Goal: Navigation & Orientation: Find specific page/section

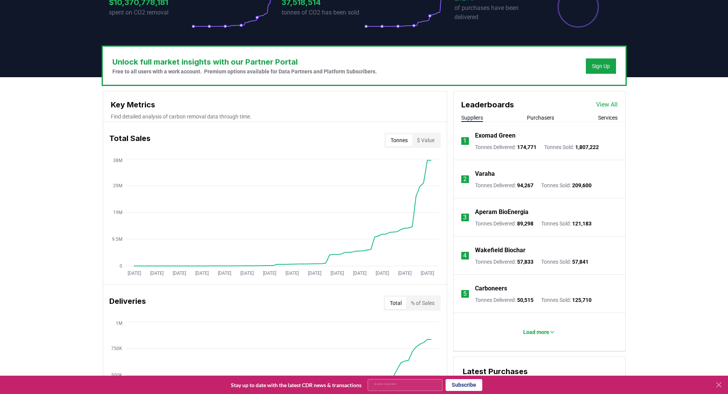
scroll to position [191, 0]
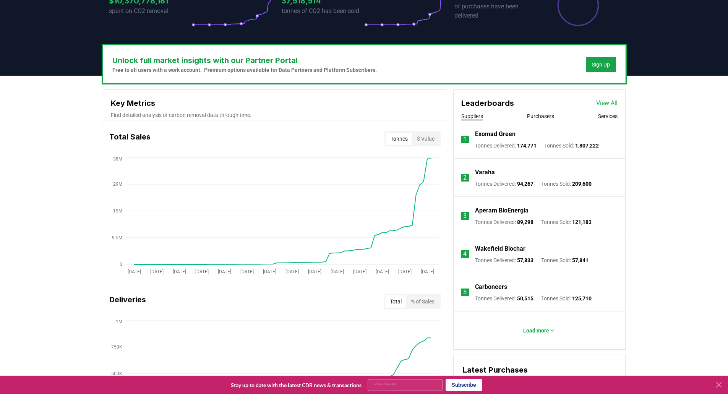
click at [430, 137] on button "$ Value" at bounding box center [425, 139] width 27 height 12
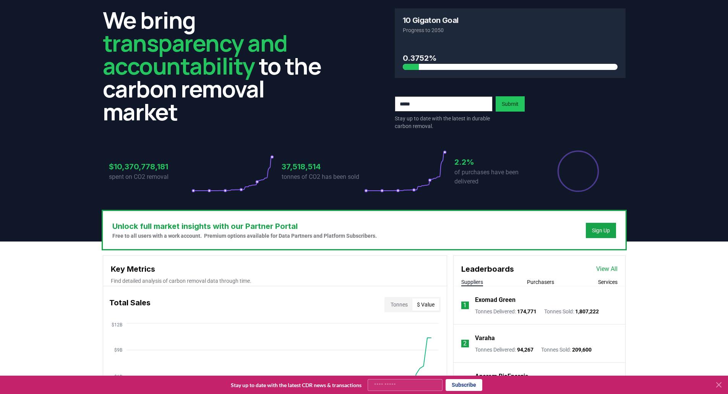
scroll to position [0, 0]
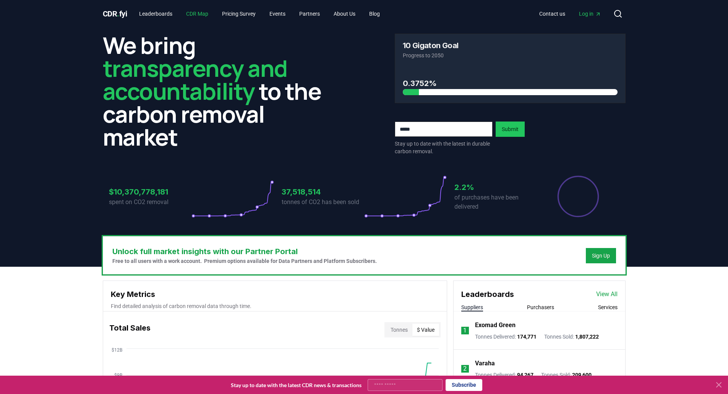
click at [201, 13] on link "CDR Map" at bounding box center [197, 14] width 34 height 14
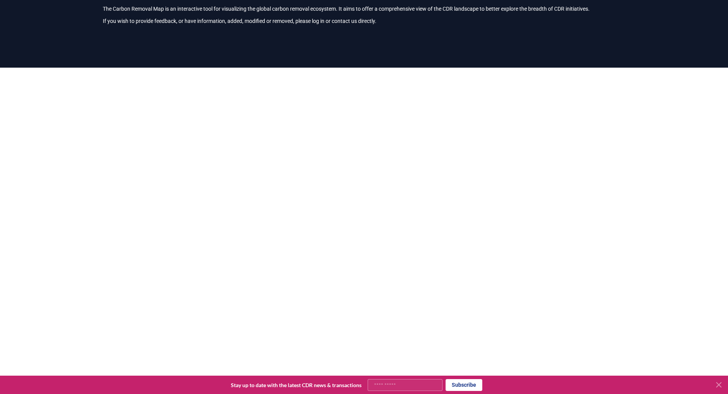
scroll to position [34, 0]
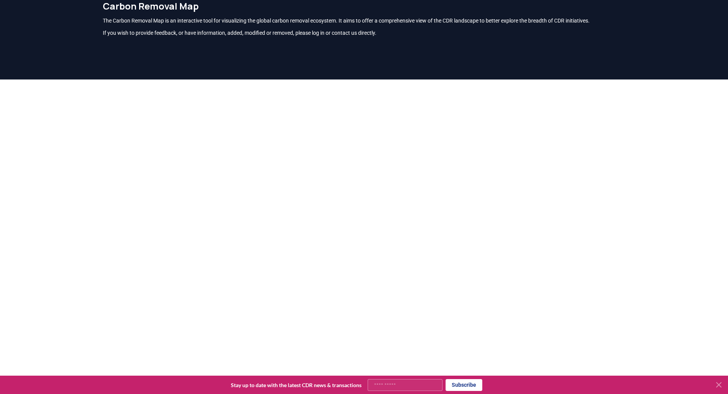
click at [718, 383] on icon at bounding box center [718, 384] width 9 height 9
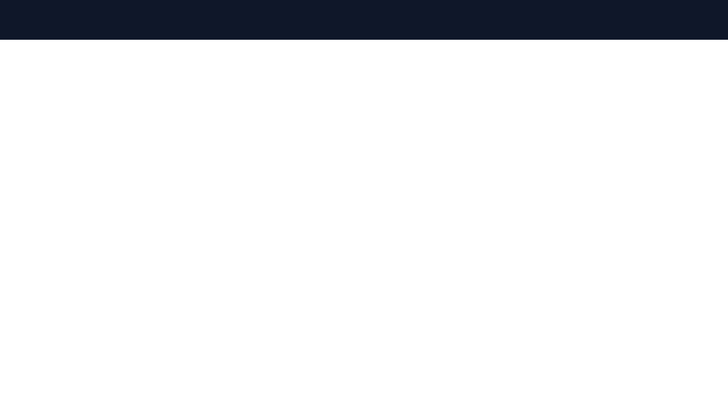
scroll to position [76, 0]
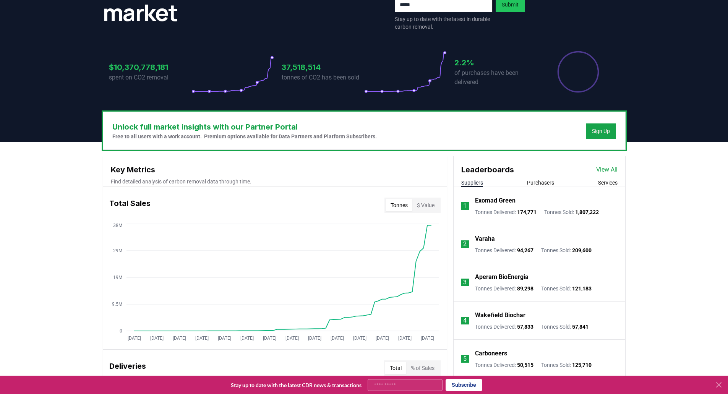
scroll to position [153, 0]
